Goal: Task Accomplishment & Management: Manage account settings

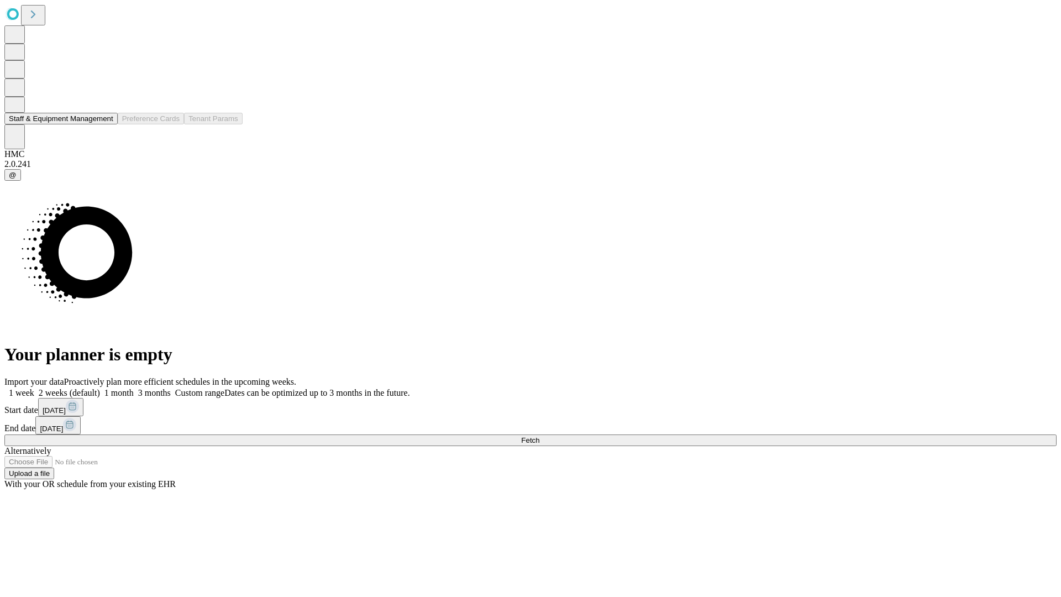
click at [103, 124] on button "Staff & Equipment Management" at bounding box center [60, 119] width 113 height 12
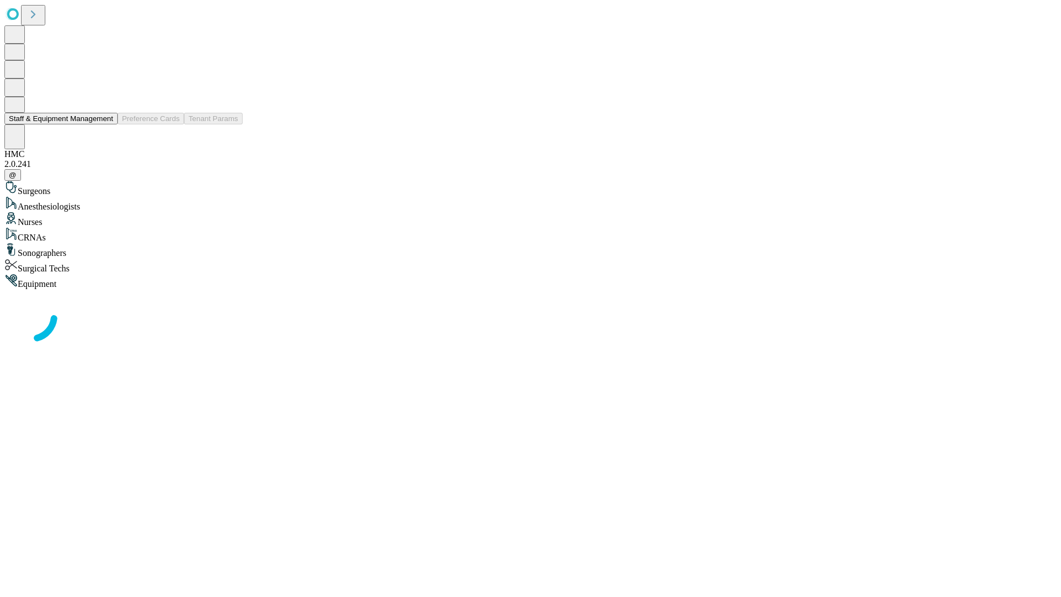
click at [106, 124] on button "Staff & Equipment Management" at bounding box center [60, 119] width 113 height 12
